Goal: Obtain resource: Download file/media

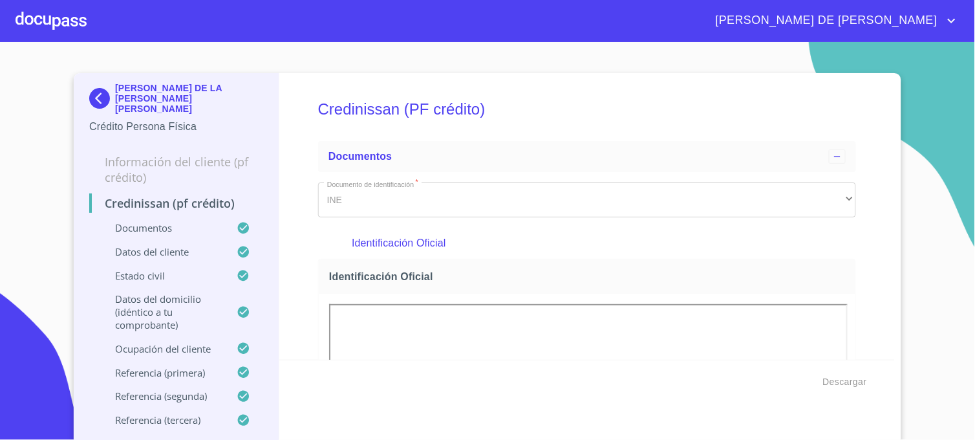
click at [91, 96] on img at bounding box center [102, 98] width 26 height 21
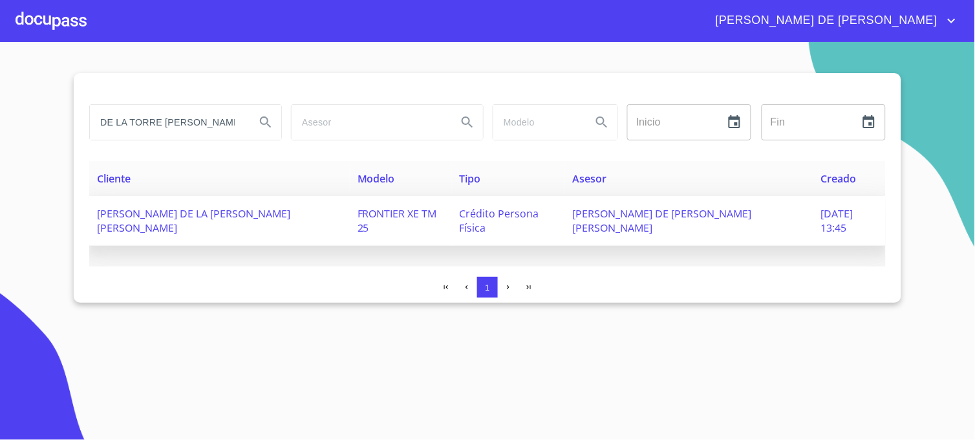
click at [645, 215] on span "[PERSON_NAME] DE [PERSON_NAME] [PERSON_NAME]" at bounding box center [662, 220] width 179 height 28
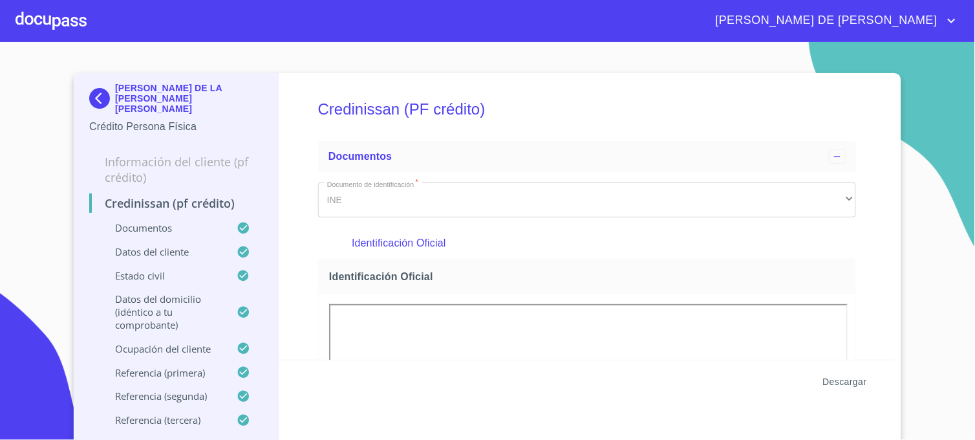
click at [835, 384] on span "Descargar" at bounding box center [845, 382] width 44 height 16
click at [97, 92] on img at bounding box center [102, 98] width 26 height 21
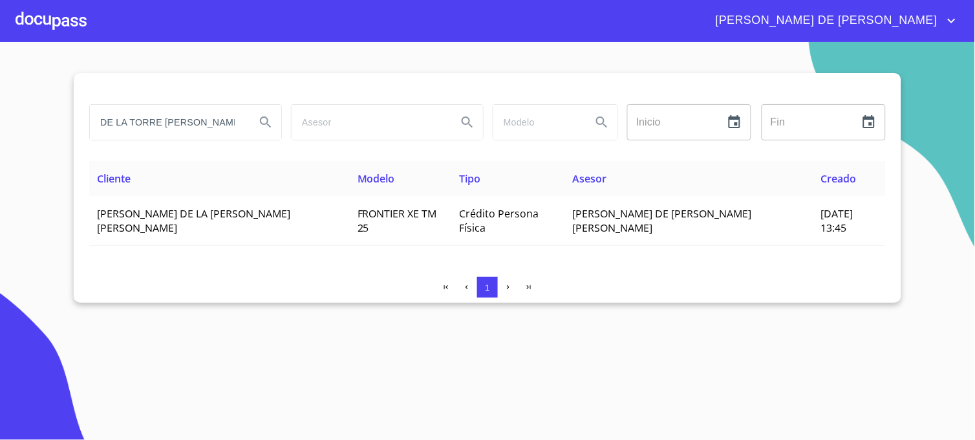
drag, startPoint x: 203, startPoint y: 124, endPoint x: 106, endPoint y: 127, distance: 97.0
click at [106, 127] on input "DE LA TORRE [PERSON_NAME]" at bounding box center [167, 122] width 155 height 35
type input "D"
type input "[PERSON_NAME]"
click at [261, 125] on icon "Search" at bounding box center [266, 122] width 16 height 16
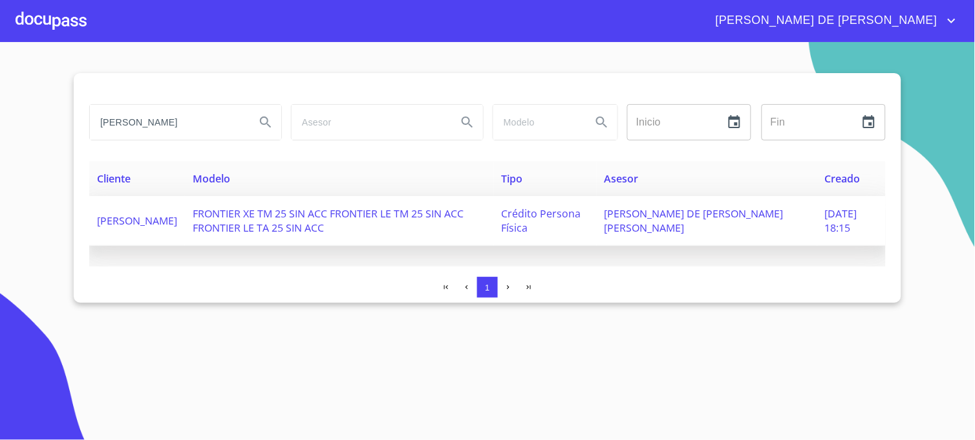
click at [676, 217] on span "[PERSON_NAME] DE [PERSON_NAME] [PERSON_NAME]" at bounding box center [693, 220] width 179 height 28
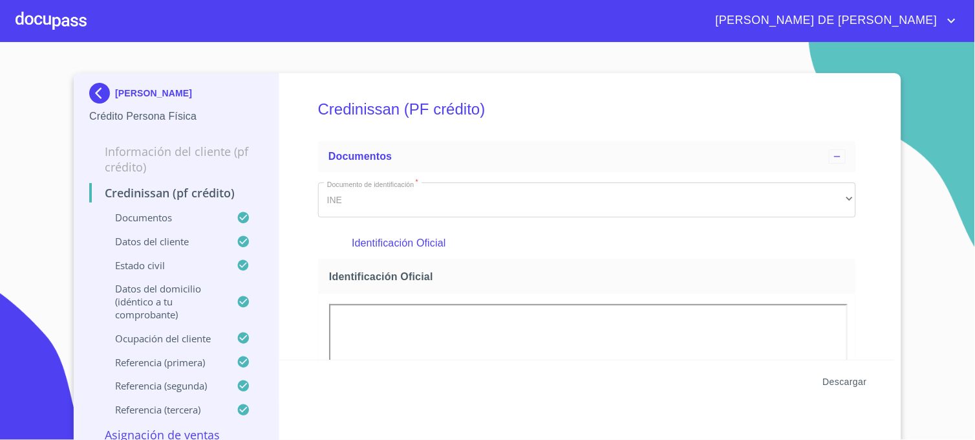
click at [831, 378] on span "Descargar" at bounding box center [845, 382] width 44 height 16
click at [939, 105] on section "[PERSON_NAME] Persona Física Información del cliente (PF crédito) Credinissan (…" at bounding box center [487, 241] width 975 height 398
